Goal: Information Seeking & Learning: Learn about a topic

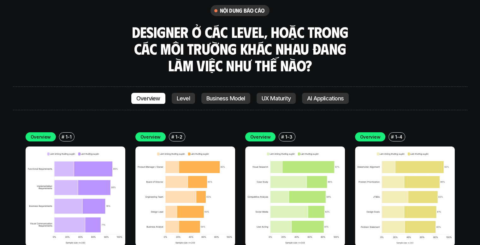
scroll to position [2216, 0]
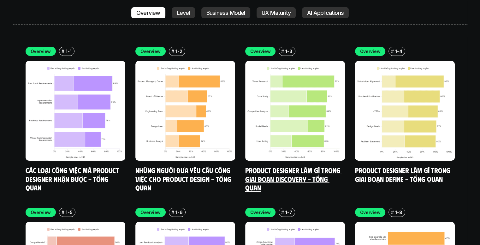
click at [270, 109] on img at bounding box center [295, 111] width 100 height 100
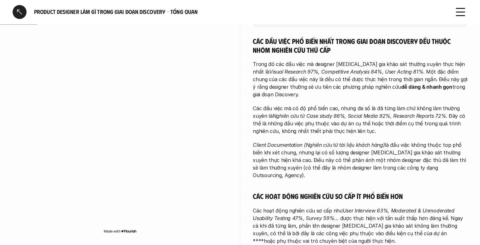
scroll to position [87, 0]
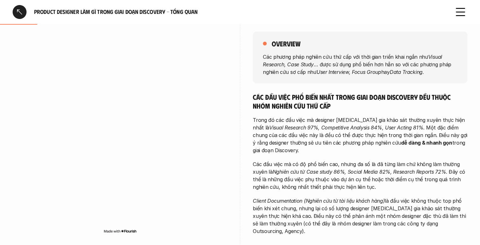
click at [287, 117] on p "Trong đó các đầu việc mà designer [MEDICAL_DATA] gia khảo sát thường xuyên thực…" at bounding box center [360, 135] width 215 height 38
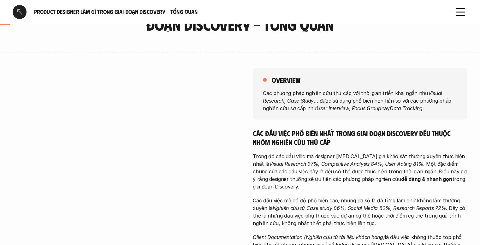
scroll to position [0, 0]
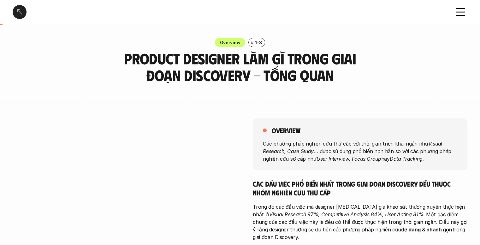
drag, startPoint x: 105, startPoint y: 58, endPoint x: 230, endPoint y: 80, distance: 126.6
click at [230, 80] on div "Overview # 1-3 Product Designer làm gì trong giai đoạn Discovery - Tổng quan" at bounding box center [240, 61] width 480 height 46
copy h3 "Product Designer làm gì trong giai đoạn Discovery"
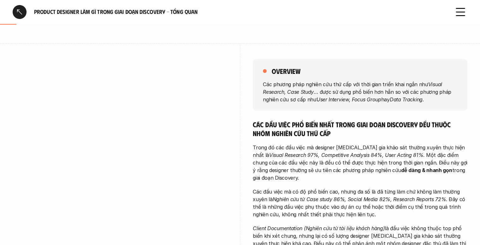
scroll to position [54, 0]
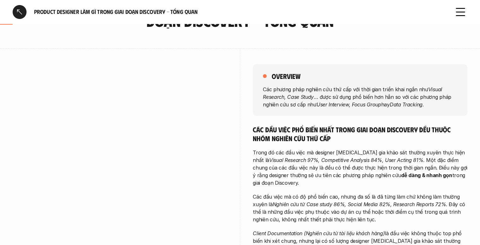
click at [287, 92] on p "Các phương pháp nghiên cứu thứ cấp với thời gian triển khai ngắn như Visual Res…" at bounding box center [360, 96] width 195 height 23
click at [369, 96] on p "Các phương pháp nghiên cứu thứ cấp với thời gian triển khai ngắn như Visual Res…" at bounding box center [360, 96] width 195 height 23
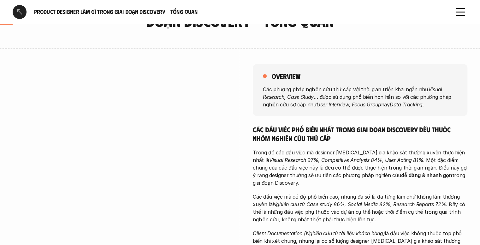
click at [369, 96] on p "Các phương pháp nghiên cứu thứ cấp với thời gian triển khai ngắn như Visual Res…" at bounding box center [360, 96] width 195 height 23
click at [357, 106] on em "User Interview, Focus Group" at bounding box center [349, 104] width 65 height 6
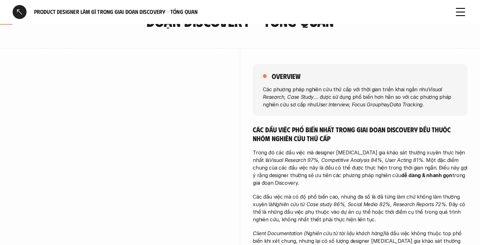
click at [357, 106] on em "User Interview, Focus Group" at bounding box center [349, 104] width 65 height 6
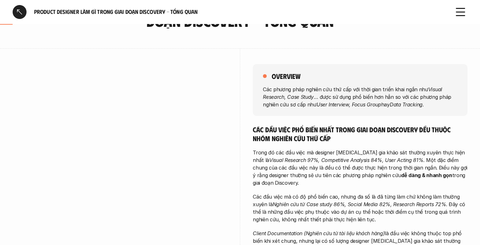
click at [357, 106] on em "User Interview, Focus Group" at bounding box center [349, 104] width 65 height 6
click at [337, 99] on p "Các phương pháp nghiên cứu thứ cấp với thời gian triển khai ngắn như Visual Res…" at bounding box center [360, 96] width 195 height 23
click at [262, 102] on div "overview Các phương pháp nghiên cứu thứ cấp với thời gian triển khai ngắn như V…" at bounding box center [360, 90] width 215 height 52
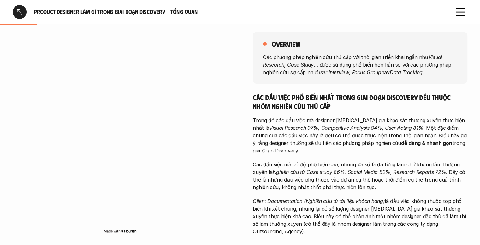
scroll to position [87, 0]
click at [289, 97] on h5 "Các đầu việc phổ biến nhất trong giai đoạn Discovery đều thuộc nhóm nghiên cứu …" at bounding box center [360, 101] width 215 height 17
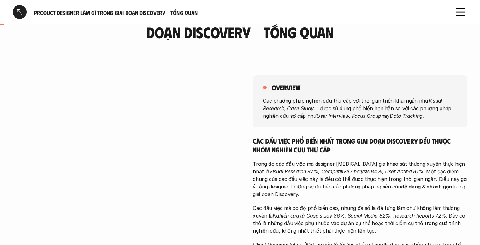
scroll to position [45, 0]
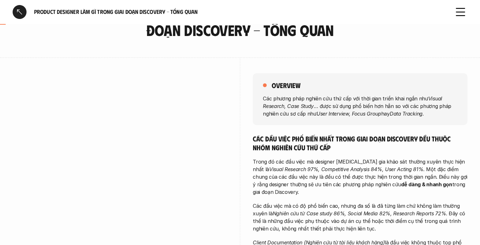
click at [289, 97] on p "Các phương pháp nghiên cứu thứ cấp với thời gian triển khai ngắn như Visual Res…" at bounding box center [360, 105] width 195 height 23
copy p "Các phương pháp nghiên cứu thứ cấp với thời gian triển khai ngắn như Visual Res…"
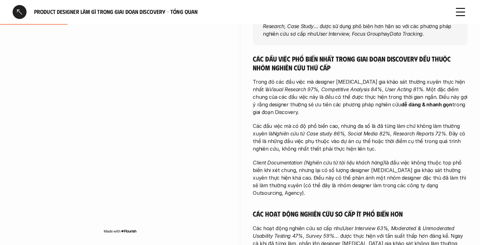
scroll to position [128, 0]
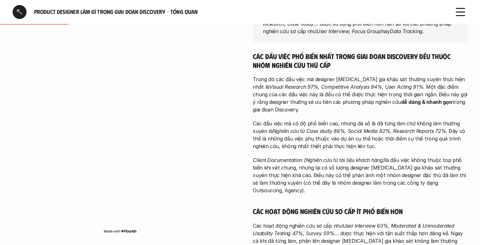
click at [328, 80] on p "Trong đó các đầu việc mà designer [MEDICAL_DATA] gia khảo sát thường xuyên thực…" at bounding box center [360, 94] width 215 height 38
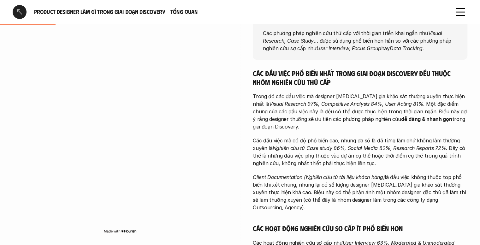
scroll to position [111, 0]
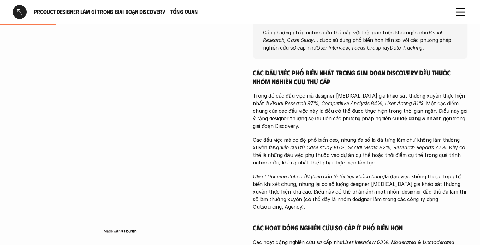
click at [307, 103] on em "Visual Research 97%, Competitive Analysis 84%, User Acting 81%" at bounding box center [346, 103] width 154 height 6
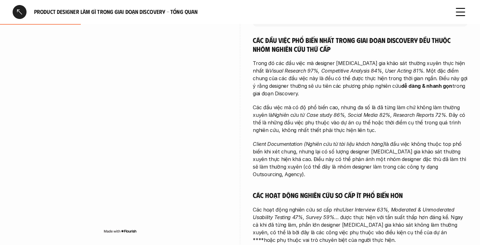
scroll to position [144, 0]
click at [311, 110] on p "Các đầu việc mà có độ phổ biến cao, nhưng đa số là đã từng làm chứ không làm th…" at bounding box center [360, 118] width 215 height 30
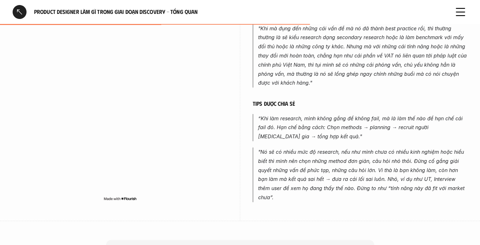
scroll to position [462, 0]
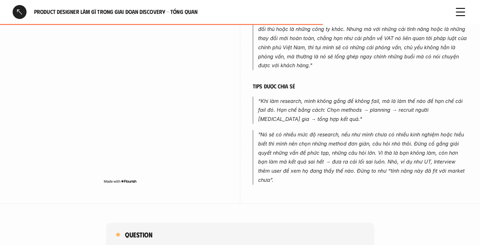
click at [341, 98] on em "“Khi làm research, mình không gắng để không fail, mà là làm thế nào để hạn chế …" at bounding box center [361, 110] width 206 height 25
click at [366, 108] on p "“Khi làm research, mình không gắng để không fail, mà là làm thế nào để hạn chế …" at bounding box center [362, 110] width 209 height 27
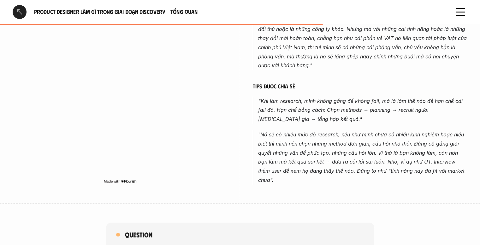
click at [366, 108] on p "“Khi làm research, mình không gắng để không fail, mà là làm thế nào để hạn chế …" at bounding box center [362, 110] width 209 height 27
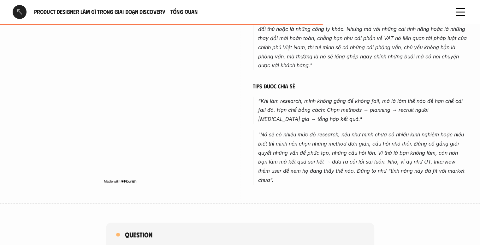
click at [337, 110] on p "“Khi làm research, mình không gắng để không fail, mà là làm thế nào để hạn chế …" at bounding box center [362, 110] width 209 height 27
drag, startPoint x: 398, startPoint y: 104, endPoint x: 413, endPoint y: 106, distance: 15.0
click at [413, 106] on p "“Khi làm research, mình không gắng để không fail, mà là làm thế nào để hạn chế …" at bounding box center [362, 110] width 209 height 27
click at [359, 101] on em "“Khi làm research, mình không gắng để không fail, mà là làm thế nào để hạn chế …" at bounding box center [361, 110] width 206 height 25
drag, startPoint x: 340, startPoint y: 103, endPoint x: 361, endPoint y: 104, distance: 20.5
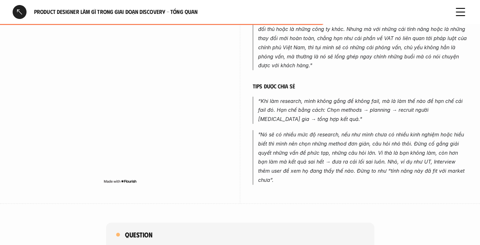
click at [361, 104] on em "“Khi làm research, mình không gắng để không fail, mà là làm thế nào để hạn chế …" at bounding box center [361, 110] width 206 height 25
click at [409, 103] on em "“Khi làm research, mình không gắng để không fail, mà là làm thế nào để hạn chế …" at bounding box center [361, 110] width 206 height 25
drag, startPoint x: 398, startPoint y: 103, endPoint x: 450, endPoint y: 105, distance: 52.2
click at [450, 105] on em "“Khi làm research, mình không gắng để không fail, mà là làm thế nào để hạn chế …" at bounding box center [361, 110] width 206 height 25
click at [324, 130] on p ""Nó sẽ có nhiều mức độ research, nếu như mình chưa có nhiều kinh nghiệm hoặc hi…" at bounding box center [362, 157] width 209 height 55
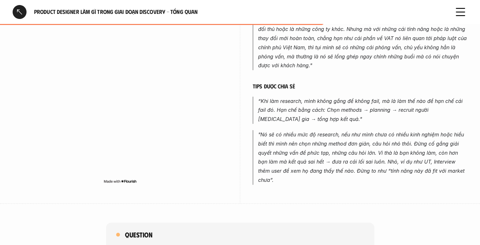
click at [378, 137] on em ""Nó sẽ có nhiều mức độ research, nếu như mình chưa có nhiều kinh nghiệm hoặc hi…" at bounding box center [362, 157] width 208 height 52
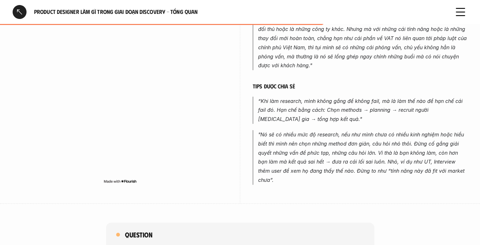
click at [334, 151] on em ""Nó sẽ có nhiều mức độ research, nếu như mình chưa có nhiều kinh nghiệm hoặc hi…" at bounding box center [362, 157] width 208 height 52
click at [375, 143] on em ""Nó sẽ có nhiều mức độ research, nếu như mình chưa có nhiều kinh nghiệm hoặc hi…" at bounding box center [362, 157] width 208 height 52
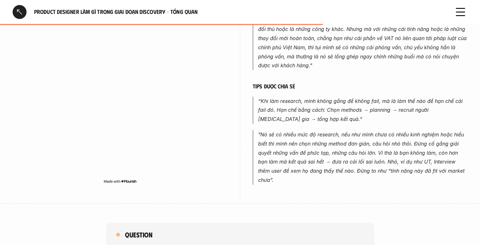
click at [375, 143] on em ""Nó sẽ có nhiều mức độ research, nếu như mình chưa có nhiều kinh nghiệm hoặc hi…" at bounding box center [362, 157] width 208 height 52
click at [403, 146] on em ""Nó sẽ có nhiều mức độ research, nếu như mình chưa có nhiều kinh nghiệm hoặc hi…" at bounding box center [362, 157] width 208 height 52
click at [347, 154] on em ""Nó sẽ có nhiều mức độ research, nếu như mình chưa có nhiều kinh nghiệm hoặc hi…" at bounding box center [362, 157] width 208 height 52
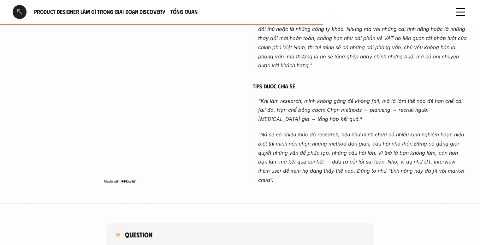
click at [347, 154] on em ""Nó sẽ có nhiều mức độ research, nếu như mình chưa có nhiều kinh nghiệm hoặc hi…" at bounding box center [362, 157] width 208 height 52
click at [363, 154] on em ""Nó sẽ có nhiều mức độ research, nếu như mình chưa có nhiều kinh nghiệm hoặc hi…" at bounding box center [362, 157] width 208 height 52
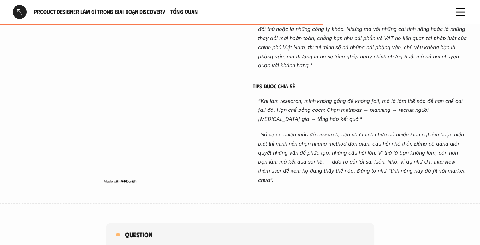
click at [363, 154] on em ""Nó sẽ có nhiều mức độ research, nếu như mình chưa có nhiều kinh nghiệm hoặc hi…" at bounding box center [362, 157] width 208 height 52
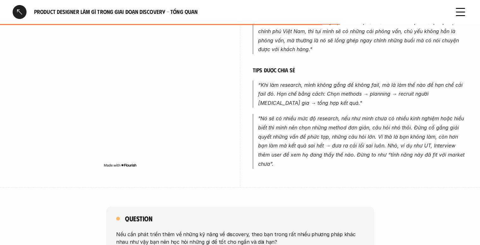
scroll to position [485, 0]
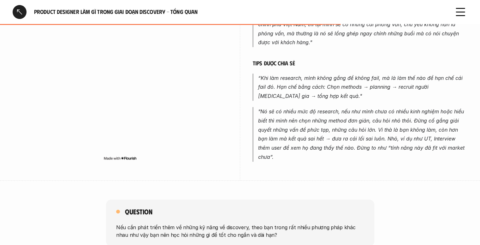
click at [372, 135] on p ""Nó sẽ có nhiều mức độ research, nếu như mình chưa có nhiều kinh nghiệm hoặc hi…" at bounding box center [362, 134] width 209 height 55
click at [416, 130] on em ""Nó sẽ có nhiều mức độ research, nếu như mình chưa có nhiều kinh nghiệm hoặc hi…" at bounding box center [362, 134] width 208 height 52
click at [431, 130] on em ""Nó sẽ có nhiều mức độ research, nếu như mình chưa có nhiều kinh nghiệm hoặc hi…" at bounding box center [362, 134] width 208 height 52
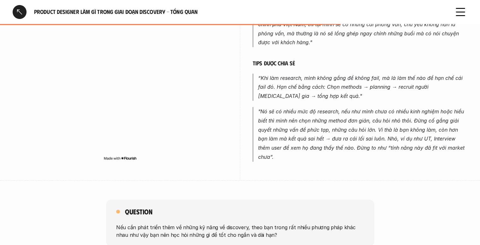
click at [379, 140] on em ""Nó sẽ có nhiều mức độ research, nếu như mình chưa có nhiều kinh nghiệm hoặc hi…" at bounding box center [362, 134] width 208 height 52
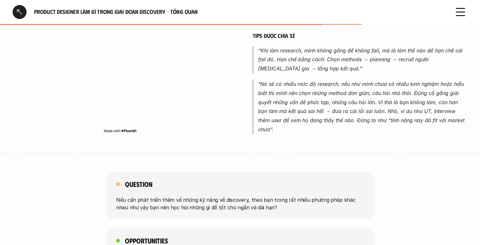
scroll to position [513, 0]
click at [290, 141] on div "Product Designer làm gì trong giai đoạn Discovery - Tổng quan Overview # 1-3 Pr…" at bounding box center [240, 0] width 480 height 1026
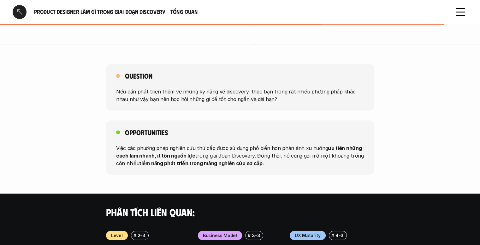
click at [218, 87] on p "Nếu cần phát triển thêm về những kỹ năng về discovery, theo bạn trong rất nhiều…" at bounding box center [240, 94] width 248 height 15
click at [216, 144] on p "Việc các phương pháp nghiên cứu thứ cấp được sử dụng phổ biến hơn phản ánh xu h…" at bounding box center [240, 155] width 248 height 23
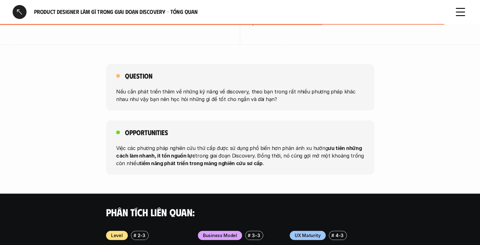
click at [216, 144] on p "Việc các phương pháp nghiên cứu thứ cấp được sử dụng phổ biến hơn phản ánh xu h…" at bounding box center [240, 155] width 248 height 23
click at [194, 144] on p "Việc các phương pháp nghiên cứu thứ cấp được sử dụng phổ biến hơn phản ánh xu h…" at bounding box center [240, 155] width 248 height 23
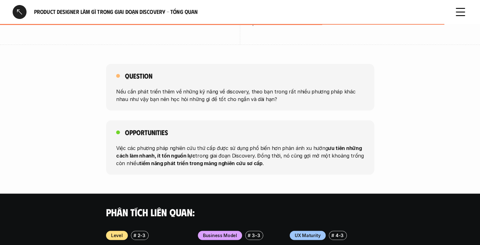
click at [194, 144] on p "Việc các phương pháp nghiên cứu thứ cấp được sử dụng phổ biến hơn phản ánh xu h…" at bounding box center [240, 155] width 248 height 23
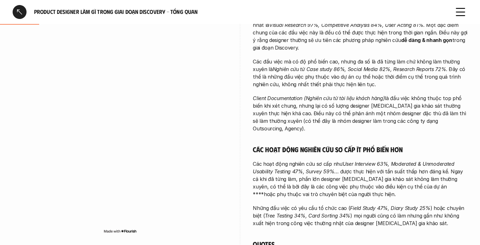
scroll to position [0, 0]
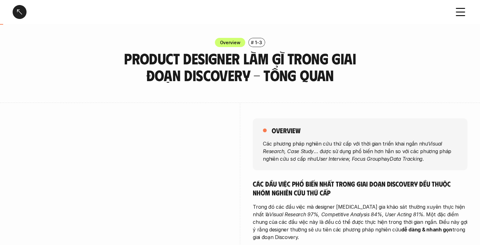
click at [17, 10] on div at bounding box center [20, 12] width 14 height 14
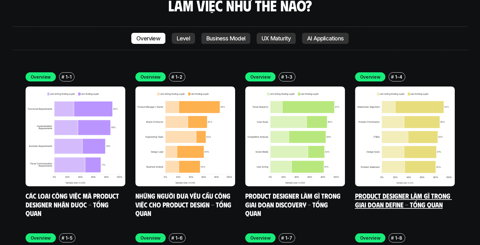
scroll to position [2191, 0]
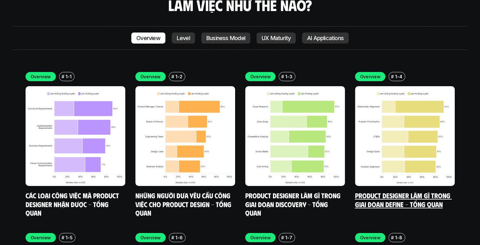
click at [390, 130] on img at bounding box center [405, 136] width 100 height 100
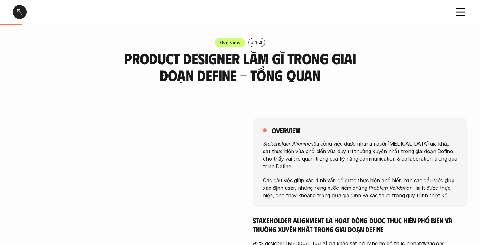
drag, startPoint x: 105, startPoint y: 54, endPoint x: 216, endPoint y: 78, distance: 114.1
click at [216, 78] on div "Overview # 1-4 Product Designer làm gì trong giai đoạn Define - Tổng quan" at bounding box center [240, 61] width 480 height 46
copy h3 "Product Designer làm gì trong giai đoạn Define"
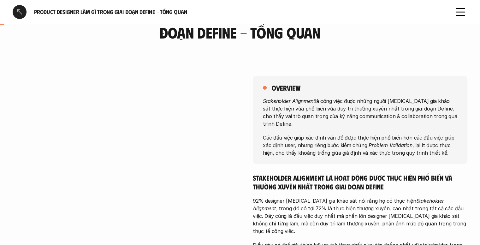
scroll to position [43, 0]
click at [378, 96] on div "overview Stakeholder Alignment là công việc được những người [MEDICAL_DATA] gia…" at bounding box center [360, 119] width 215 height 88
click at [377, 106] on p "Stakeholder Alignment là công việc được những người [MEDICAL_DATA] gia khảo sát…" at bounding box center [360, 112] width 195 height 30
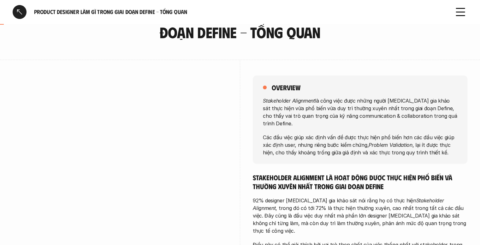
click at [377, 106] on p "Stakeholder Alignment là công việc được những người [MEDICAL_DATA] gia khảo sát…" at bounding box center [360, 112] width 195 height 30
click at [399, 104] on p "Stakeholder Alignment là công việc được những người [MEDICAL_DATA] gia khảo sát…" at bounding box center [360, 112] width 195 height 30
click at [309, 100] on em "Stakeholder Alignment" at bounding box center [289, 100] width 52 height 6
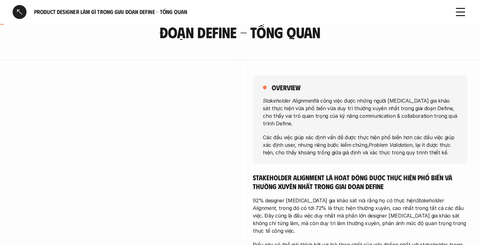
click at [309, 100] on em "Stakeholder Alignment" at bounding box center [289, 100] width 52 height 6
drag, startPoint x: 260, startPoint y: 96, endPoint x: 315, endPoint y: 101, distance: 55.2
click at [315, 101] on div "overview Stakeholder Alignment là công việc được những người [MEDICAL_DATA] gia…" at bounding box center [360, 119] width 215 height 88
click at [338, 108] on p "Stakeholder Alignment là công việc được những người [MEDICAL_DATA] gia khảo sát…" at bounding box center [360, 112] width 195 height 30
drag, startPoint x: 387, startPoint y: 100, endPoint x: 414, endPoint y: 109, distance: 28.2
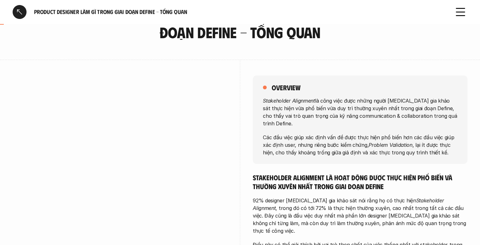
click at [414, 109] on p "Stakeholder Alignment là công việc được những người [MEDICAL_DATA] gia khảo sát…" at bounding box center [360, 112] width 195 height 30
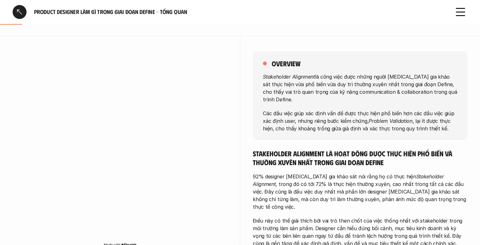
click at [277, 109] on p "Các đầu việc giúp xác định vấn đề được thực hiện phổ biến hơn các đầu việc giúp…" at bounding box center [360, 120] width 195 height 23
click at [345, 109] on p "Các đầu việc giúp xác định vấn đề được thực hiện phổ biến hơn các đầu việc giúp…" at bounding box center [360, 120] width 195 height 23
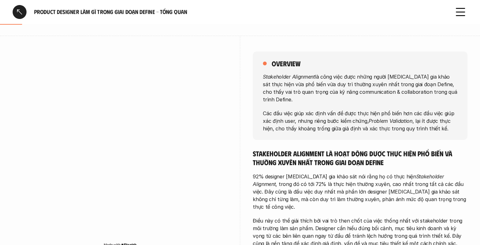
click at [345, 109] on p "Các đầu việc giúp xác định vấn đề được thực hiện phổ biến hơn các đầu việc giúp…" at bounding box center [360, 120] width 195 height 23
click at [314, 112] on p "Các đầu việc giúp xác định vấn đề được thực hiện phổ biến hơn các đầu việc giúp…" at bounding box center [360, 120] width 195 height 23
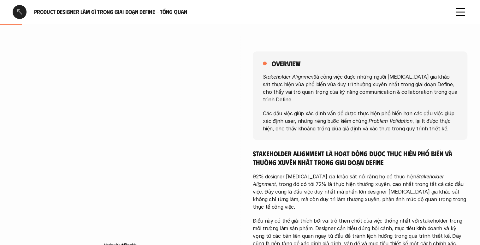
click at [393, 117] on em "Problem Validation" at bounding box center [391, 120] width 44 height 6
drag, startPoint x: 260, startPoint y: 73, endPoint x: 482, endPoint y: 128, distance: 228.4
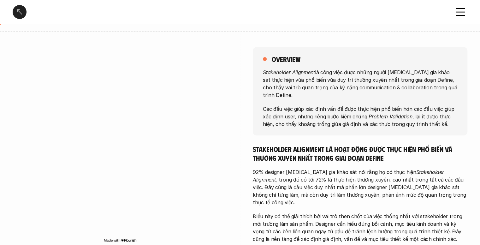
scroll to position [90, 0]
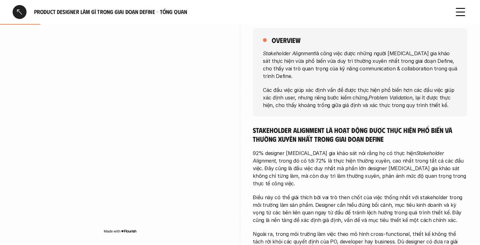
copy div "Stakeholder Alignment là công việc được những người [MEDICAL_DATA] gia khảo sát…"
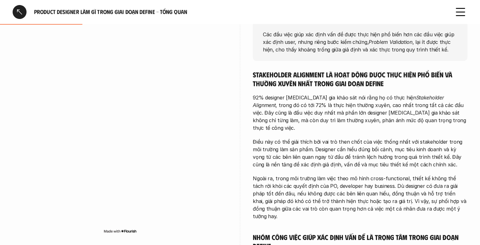
scroll to position [146, 0]
click at [342, 138] on p "Điều này có thể giải thích bởi vai trò then chốt của việc thống nhất với stakeh…" at bounding box center [360, 153] width 215 height 30
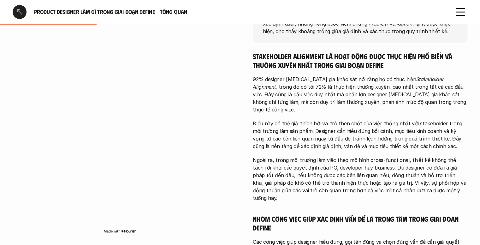
click at [390, 120] on p "Điều này có thể giải thích bởi vai trò then chốt của việc thống nhất với stakeh…" at bounding box center [360, 135] width 215 height 30
click at [306, 120] on p "Điều này có thể giải thích bởi vai trò then chốt của việc thống nhất với stakeh…" at bounding box center [360, 135] width 215 height 30
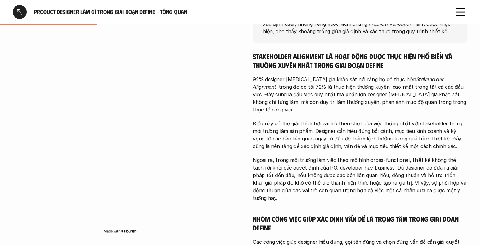
click at [306, 120] on p "Điều này có thể giải thích bởi vai trò then chốt của việc thống nhất với stakeh…" at bounding box center [360, 135] width 215 height 30
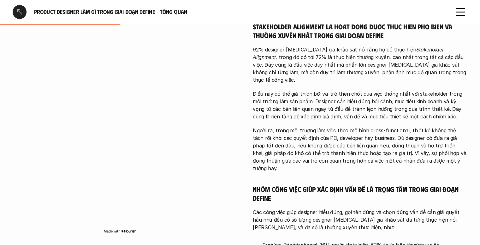
scroll to position [194, 0]
click at [310, 94] on p "Điều này có thể giải thích bởi vai trò then chốt của việc thống nhất với stakeh…" at bounding box center [360, 105] width 215 height 30
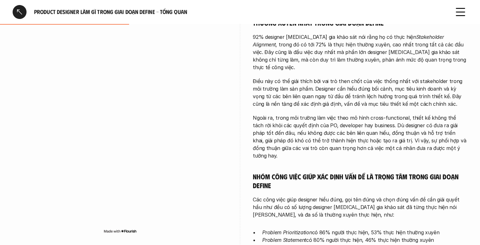
scroll to position [207, 0]
click at [422, 114] on p "Ngoài ra, trong môi trường làm việc theo mô hình cross-functional, thiết kế khô…" at bounding box center [360, 136] width 215 height 45
click at [318, 132] on p "Ngoài ra, trong môi trường làm việc theo mô hình cross-functional, thiết kế khô…" at bounding box center [360, 136] width 215 height 45
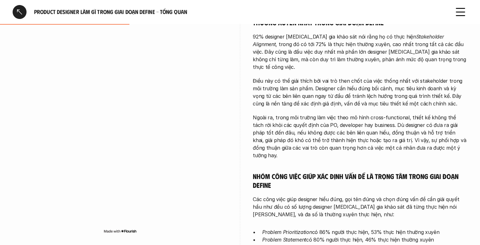
click at [318, 132] on p "Ngoài ra, trong môi trường làm việc theo mô hình cross-functional, thiết kế khô…" at bounding box center [360, 136] width 215 height 45
click at [420, 122] on p "Ngoài ra, trong môi trường làm việc theo mô hình cross-functional, thiết kế khô…" at bounding box center [360, 136] width 215 height 45
click at [284, 131] on p "Ngoài ra, trong môi trường làm việc theo mô hình cross-functional, thiết kế khô…" at bounding box center [360, 136] width 215 height 45
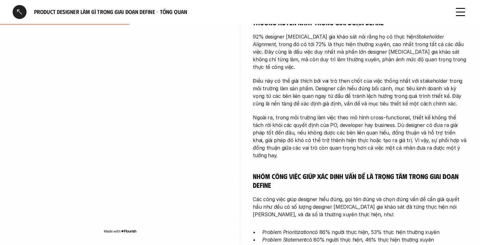
click at [284, 131] on p "Ngoài ra, trong môi trường làm việc theo mô hình cross-functional, thiết kế khô…" at bounding box center [360, 136] width 215 height 45
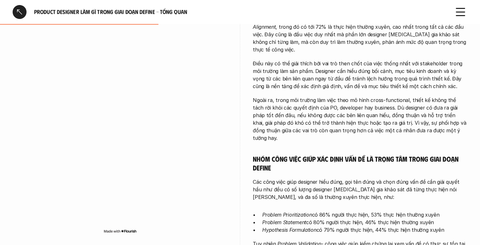
scroll to position [246, 0]
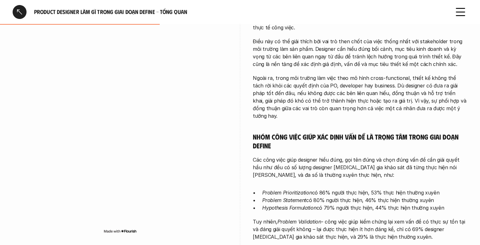
click at [342, 132] on h5 "Nhóm công việc giúp xác định vấn đề là trọng tâm trong giai đoạn Define" at bounding box center [360, 140] width 215 height 17
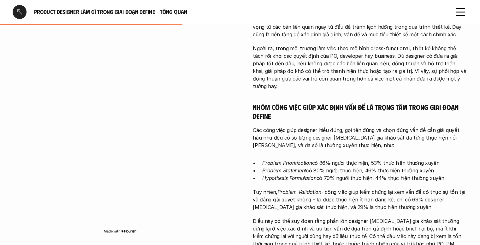
click at [340, 126] on p "Các công việc giúp designer hiểu đúng, gọi tên đúng và chọn đúng vấn đề cần giả…" at bounding box center [360, 137] width 215 height 23
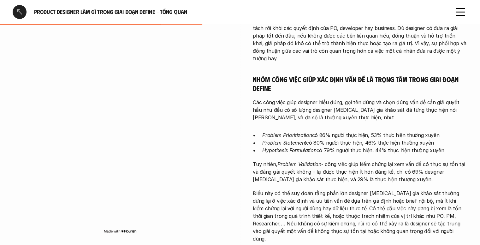
scroll to position [304, 0]
click at [319, 98] on p "Các công việc giúp designer hiểu đúng, gọi tên đúng và chọn đúng vấn đề cần giả…" at bounding box center [360, 109] width 215 height 23
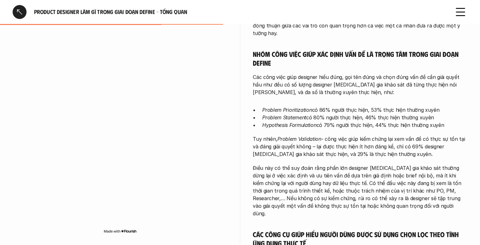
scroll to position [329, 0]
click at [320, 106] on p "Problem Prioritization có 86% người thực hiện, 53% thực hiện thường xuyên" at bounding box center [364, 110] width 205 height 8
click at [320, 113] on p "Problem Statement có 80% người thực hiện, 46% thực hiện thường xuyên" at bounding box center [364, 117] width 205 height 8
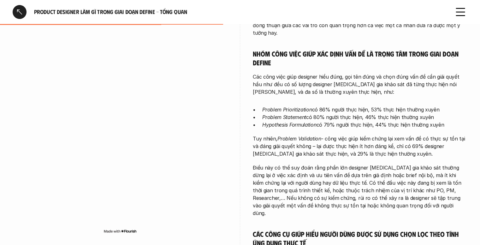
click at [320, 113] on p "Problem Statement có 80% người thực hiện, 46% thực hiện thường xuyên" at bounding box center [364, 117] width 205 height 8
click at [316, 106] on p "Problem Prioritization có 86% người thực hiện, 53% thực hiện thường xuyên" at bounding box center [364, 110] width 205 height 8
click at [316, 135] on em "Problem Validation" at bounding box center [300, 138] width 44 height 6
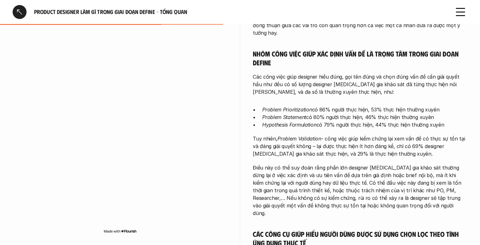
click at [316, 135] on em "Problem Validation" at bounding box center [300, 138] width 44 height 6
click at [324, 164] on p "Điều này có thể suy đoán rằng phần lớn designer [MEDICAL_DATA] gia khảo sát thư…" at bounding box center [360, 190] width 215 height 53
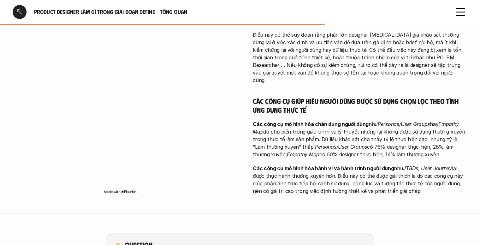
scroll to position [462, 0]
click at [297, 97] on h5 "Các công cụ giúp hiểu người dùng được sử dụng chọn lọc theo tính ứng dụng thực …" at bounding box center [360, 105] width 215 height 17
click at [297, 121] on strong "Các công cụ mô hình hóa chân dung người dùng" at bounding box center [311, 124] width 116 height 6
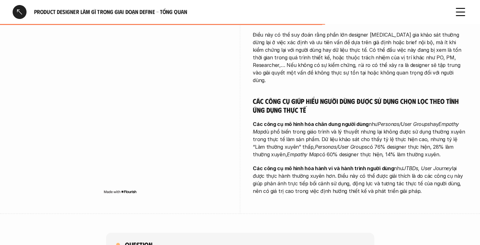
click at [297, 121] on strong "Các công cụ mô hình hóa chân dung người dùng" at bounding box center [311, 124] width 116 height 6
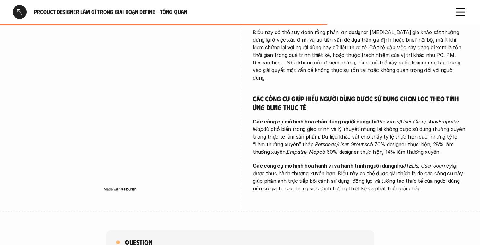
click at [403, 163] on em "JTBDs, User Journey" at bounding box center [427, 166] width 49 height 6
click at [329, 162] on p "Các công cụ mô hình hóa hành vi và hành trình người dùng như JTBDs, User Journe…" at bounding box center [360, 177] width 215 height 30
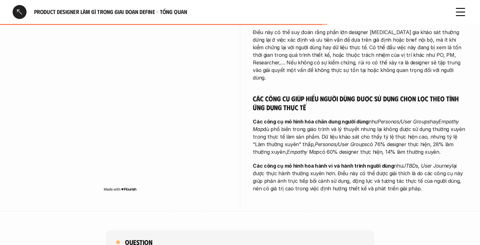
click at [351, 162] on p "Các công cụ mô hình hóa hành vi và hành trình người dùng như JTBDs, User Journe…" at bounding box center [360, 177] width 215 height 30
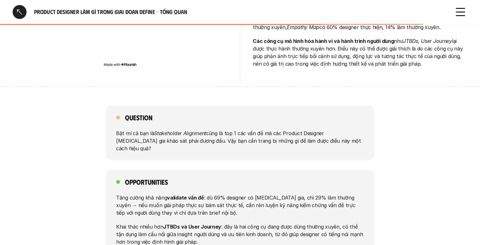
scroll to position [590, 0]
click at [235, 129] on p "Bật mí cả bạn là Stakeholder Alignment cũng là top 1 các vấn đề mà các Product …" at bounding box center [240, 140] width 248 height 23
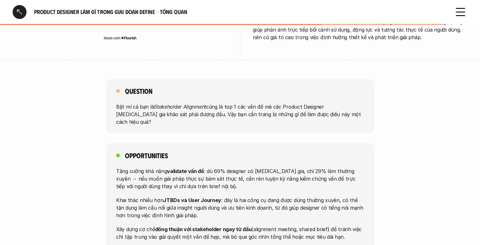
scroll to position [616, 0]
click at [223, 167] on p "Tăng cường khả năng validate vấn đề : dù 69% designer có [MEDICAL_DATA] gia, ch…" at bounding box center [240, 178] width 248 height 23
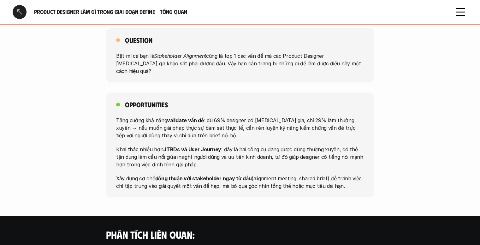
scroll to position [667, 0]
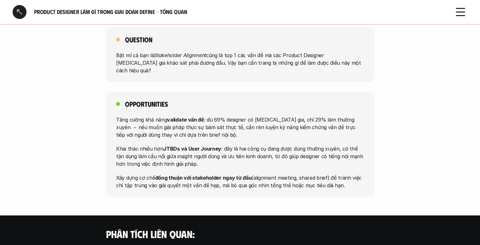
click at [217, 116] on p "Tăng cường khả năng validate vấn đề : dù 69% designer có [MEDICAL_DATA] gia, ch…" at bounding box center [240, 127] width 248 height 23
click at [231, 145] on p "Khai thác nhiều hơn JTBDs và User Journey : đây là hai công cụ đang được dùng t…" at bounding box center [240, 156] width 248 height 23
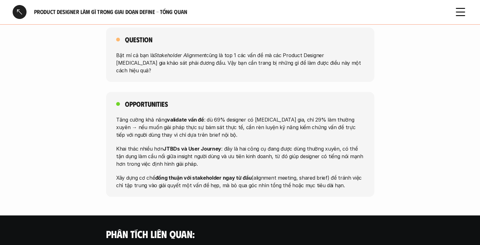
click at [231, 145] on p "Khai thác nhiều hơn JTBDs và User Journey : đây là hai công cụ đang được dùng t…" at bounding box center [240, 156] width 248 height 23
click at [220, 174] on p "Xây dựng cơ chế đồng thuận với stakeholder ngay từ đầu (alignment meeting, shar…" at bounding box center [240, 181] width 248 height 15
click at [221, 174] on p "Xây dựng cơ chế đồng thuận với stakeholder ngay từ đầu (alignment meeting, shar…" at bounding box center [240, 181] width 248 height 15
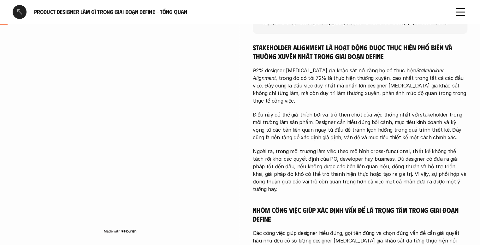
scroll to position [0, 0]
